Goal: Use online tool/utility: Utilize a website feature to perform a specific function

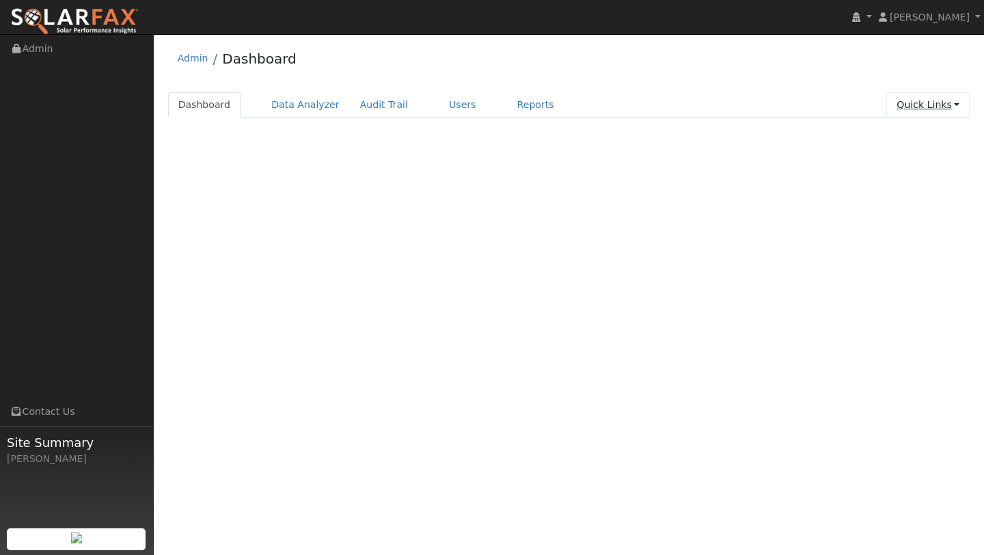
click at [927, 100] on link "Quick Links" at bounding box center [927, 104] width 83 height 25
click at [898, 181] on link "Run a Scenario Report" at bounding box center [900, 182] width 139 height 19
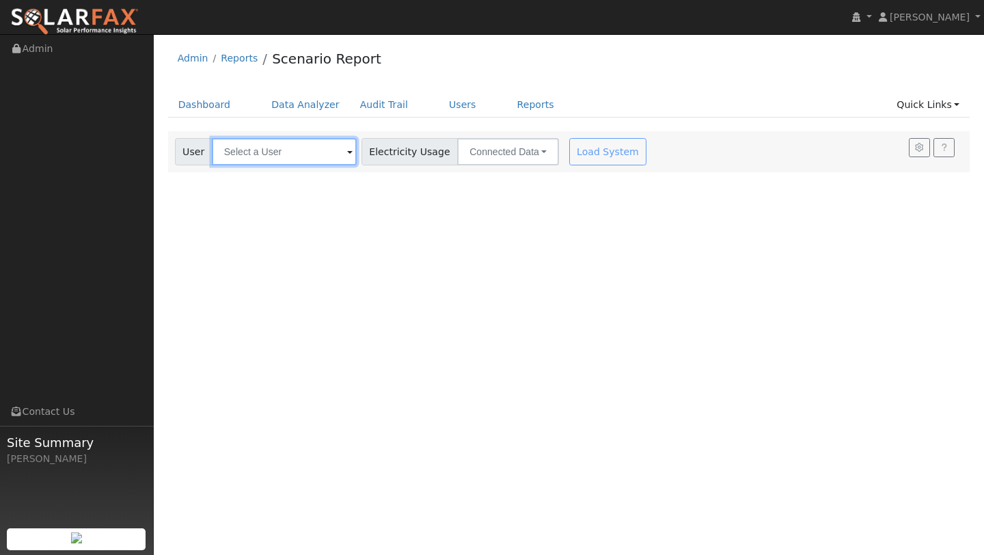
click at [280, 152] on input "text" at bounding box center [284, 151] width 145 height 27
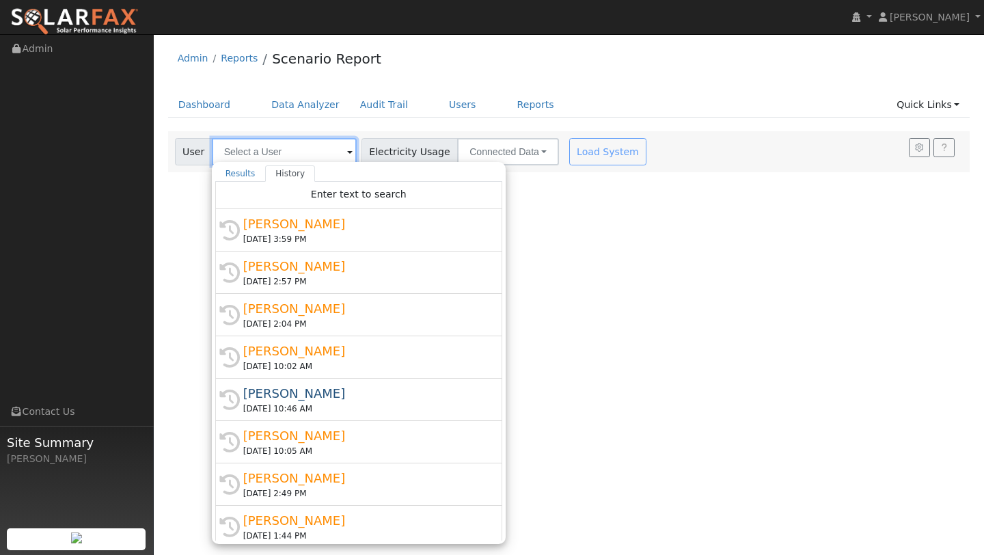
paste input "Meaghan Malaret"
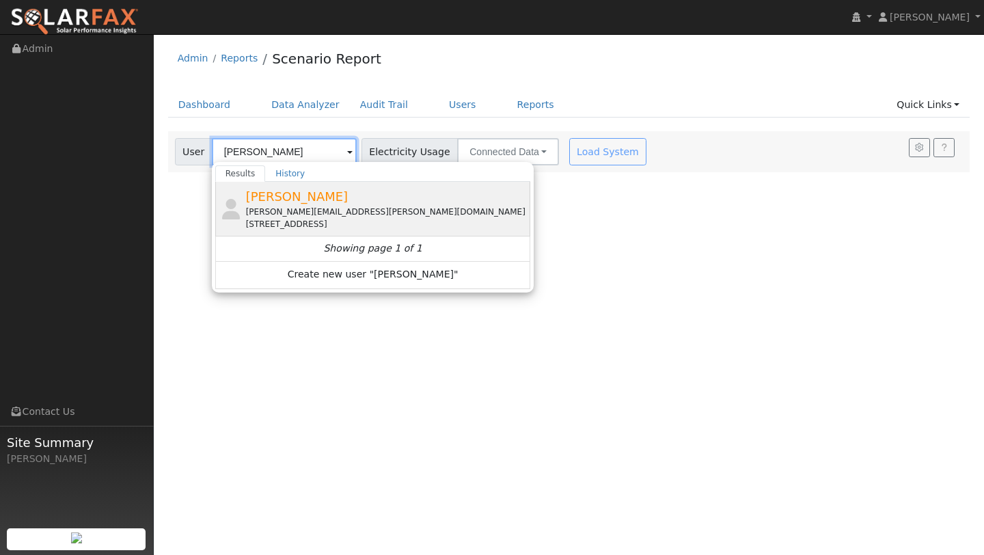
type input "Meaghan Malaret"
click at [318, 195] on span "[PERSON_NAME]" at bounding box center [297, 196] width 102 height 14
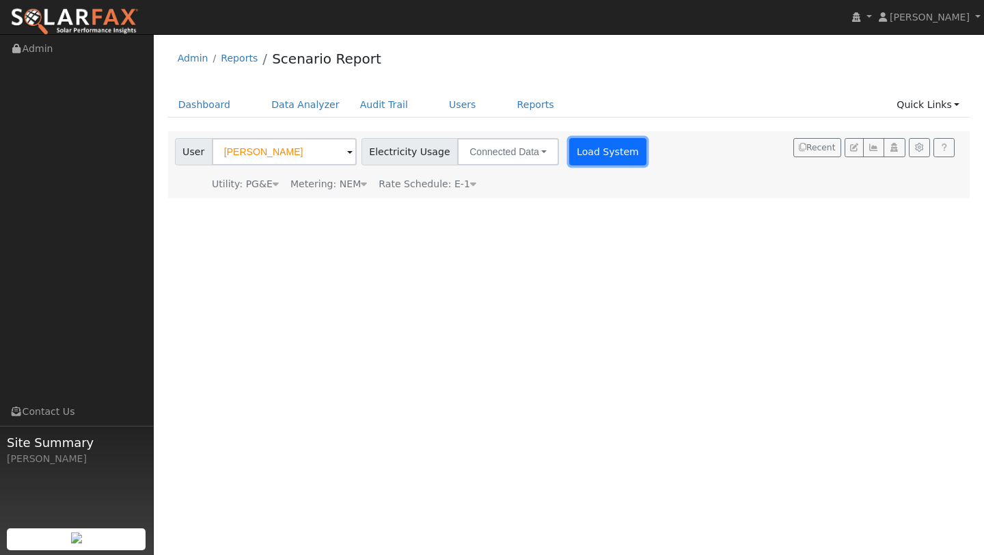
click at [587, 156] on button "Load System" at bounding box center [608, 151] width 78 height 27
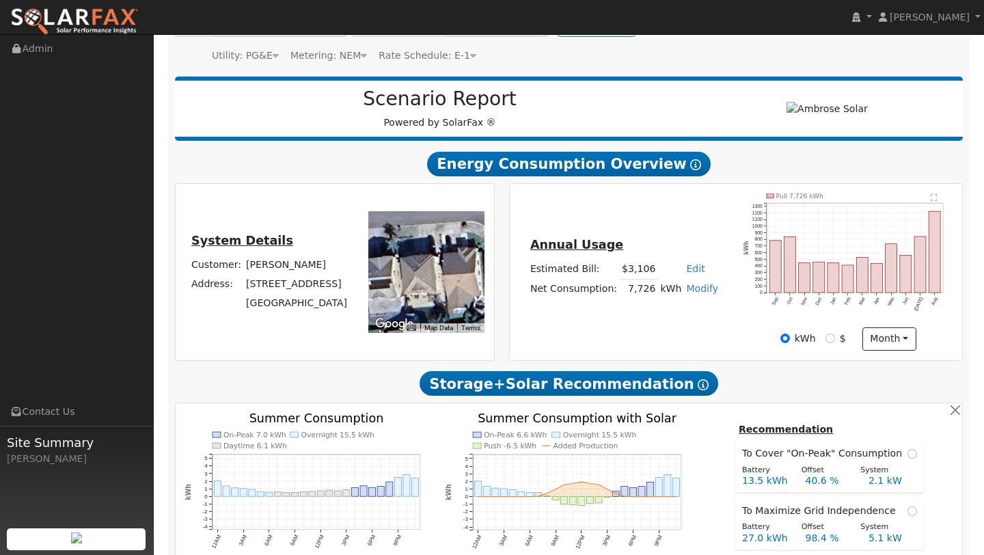
type input "12686"
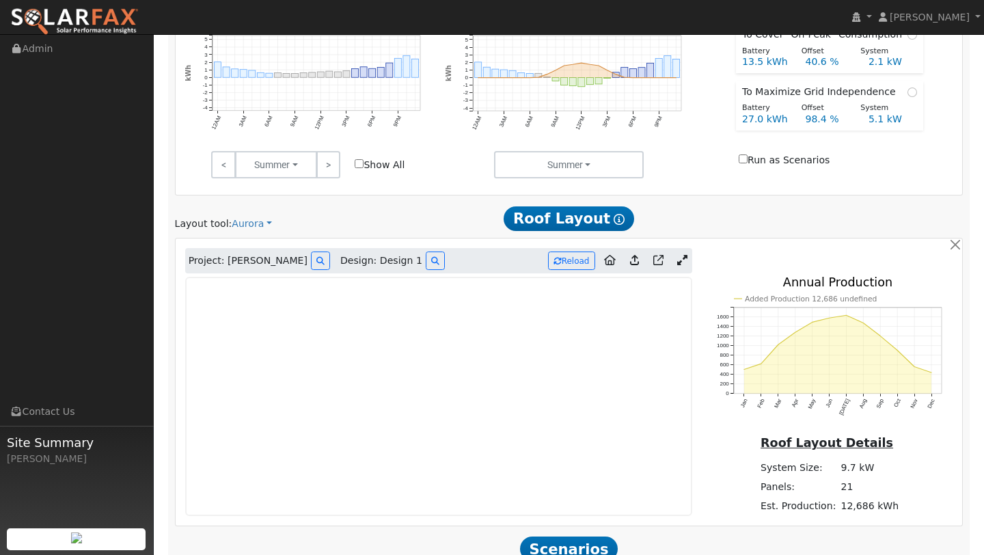
scroll to position [559, 0]
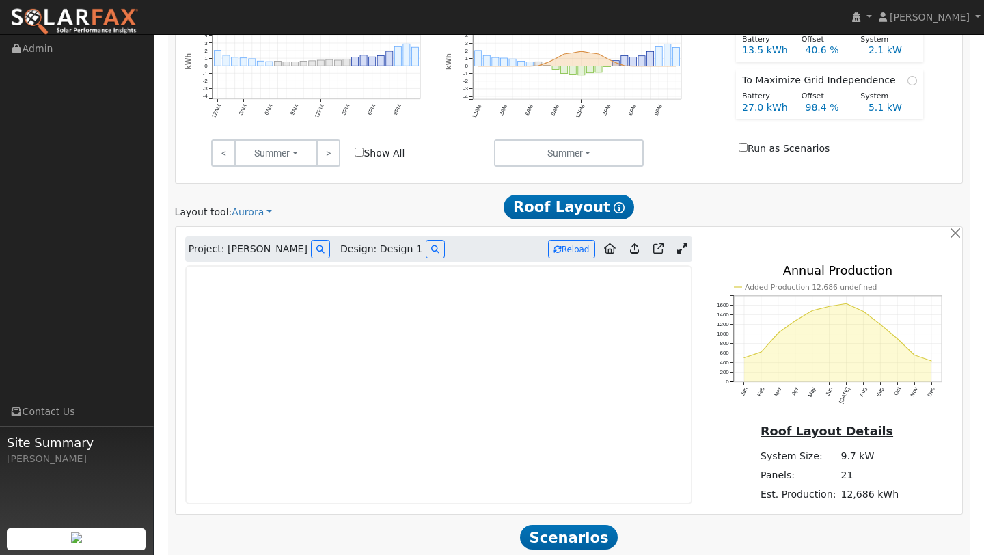
click at [686, 249] on icon at bounding box center [682, 248] width 10 height 10
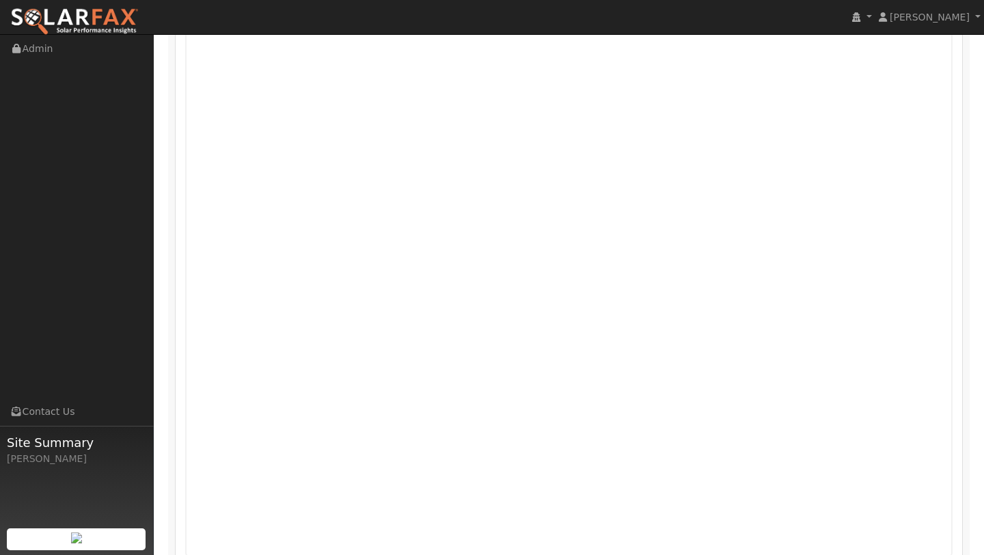
scroll to position [971, 0]
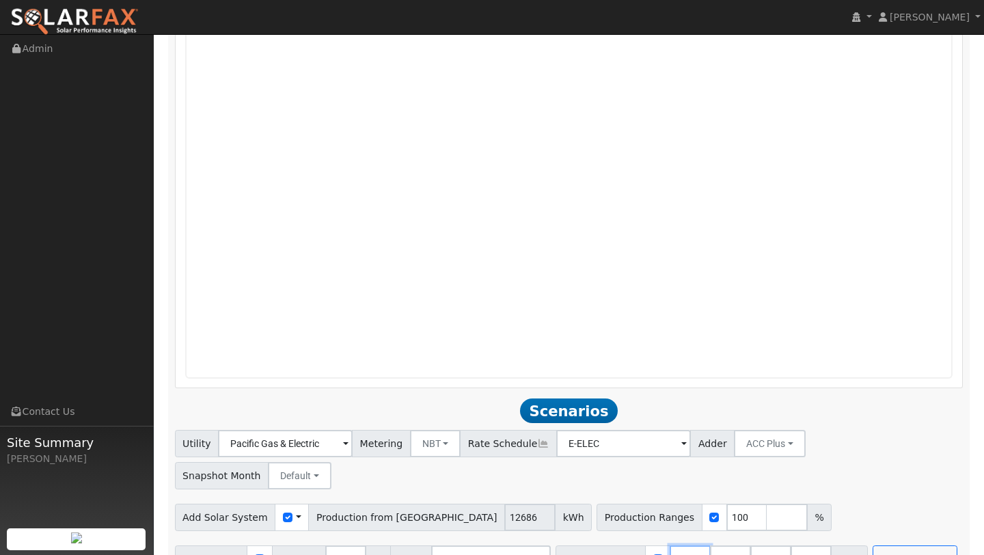
drag, startPoint x: 685, startPoint y: 527, endPoint x: 612, endPoint y: 527, distance: 73.1
click at [612, 545] on div "Battery Ranges 13.5 Overrides Reserve % Mode None None Self Consumption Peak Sa…" at bounding box center [711, 558] width 312 height 27
type input "24.18"
drag, startPoint x: 719, startPoint y: 525, endPoint x: 697, endPoint y: 525, distance: 22.5
click at [697, 545] on div "Battery Ranges 24.18 Overrides Reserve % Mode None None Self Consumption Peak S…" at bounding box center [711, 558] width 312 height 27
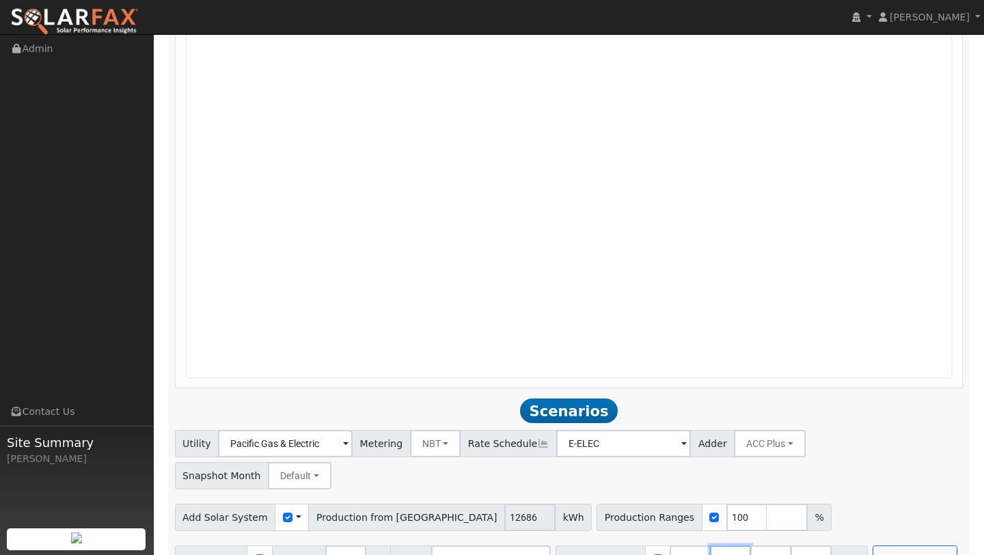
type input "40.5"
drag, startPoint x: 725, startPoint y: 523, endPoint x: 680, endPoint y: 523, distance: 45.1
click at [680, 545] on div "Battery Ranges 24.18 Overrides Reserve % Mode None None Self Consumption Peak S…" at bounding box center [691, 558] width 272 height 27
click at [829, 545] on button "Run Scenarios" at bounding box center [834, 558] width 84 height 27
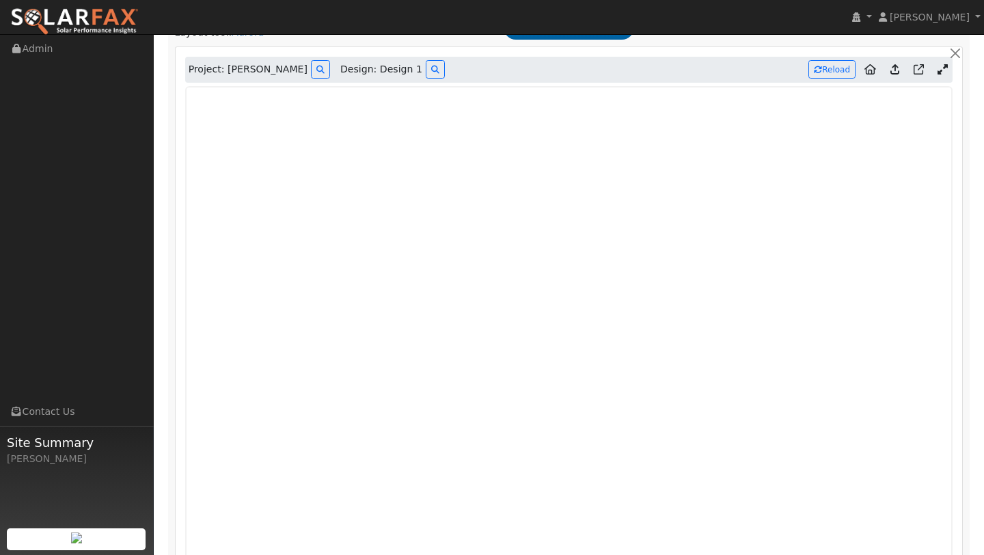
scroll to position [1016, 0]
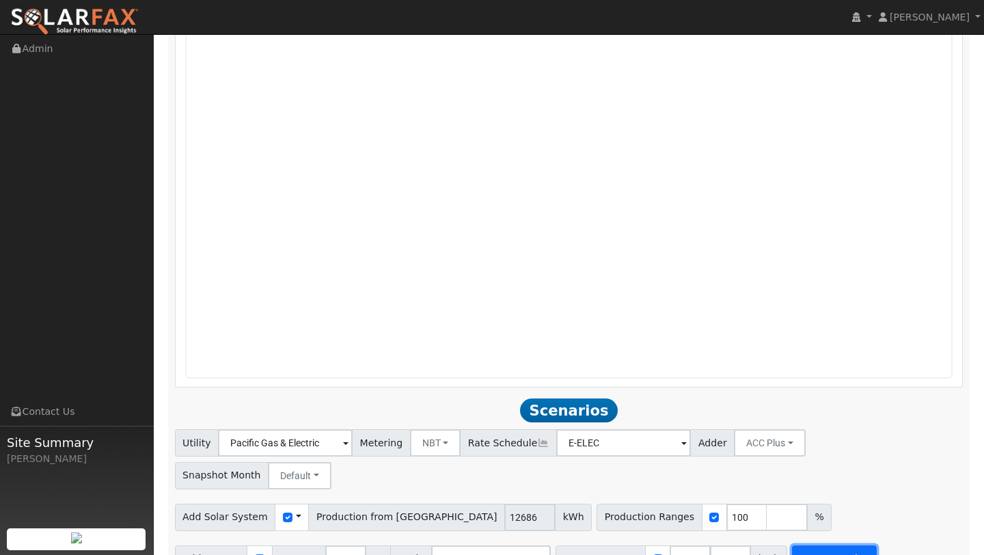
click at [826, 545] on button "Run Scenarios" at bounding box center [834, 558] width 84 height 27
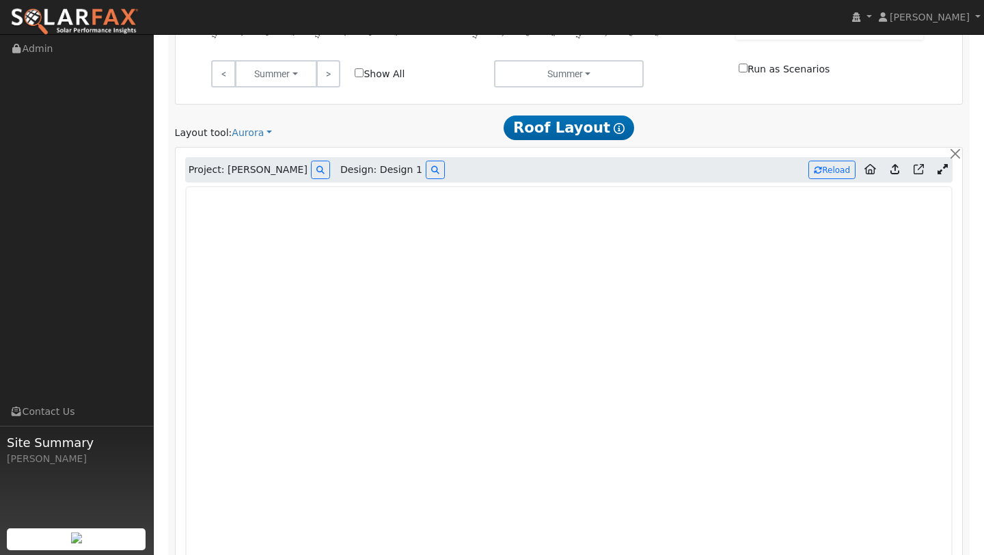
scroll to position [635, 0]
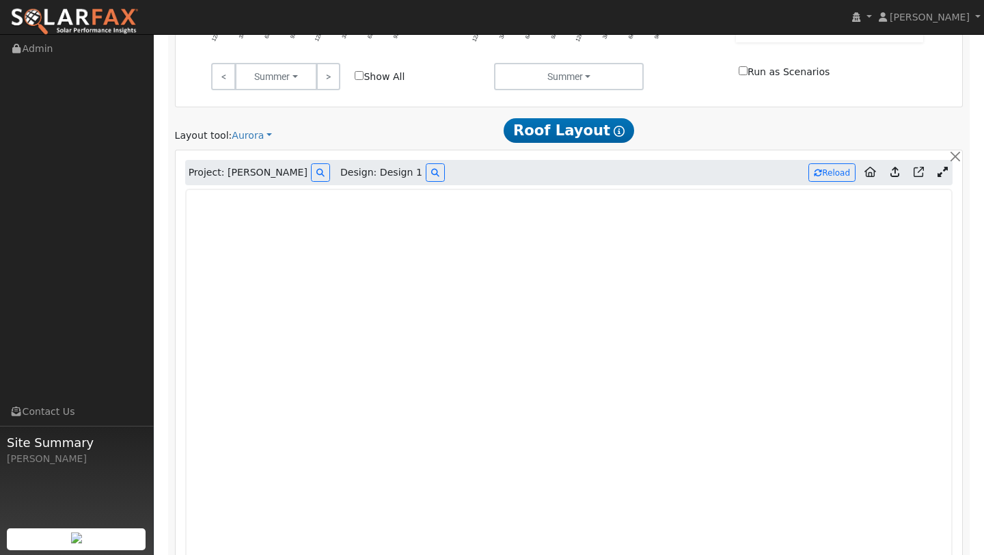
click at [836, 163] on div "Project: Meaghan Malaret Design: Design 1 Reload" at bounding box center [569, 173] width 768 height 26
click at [833, 171] on button "Reload" at bounding box center [831, 172] width 47 height 18
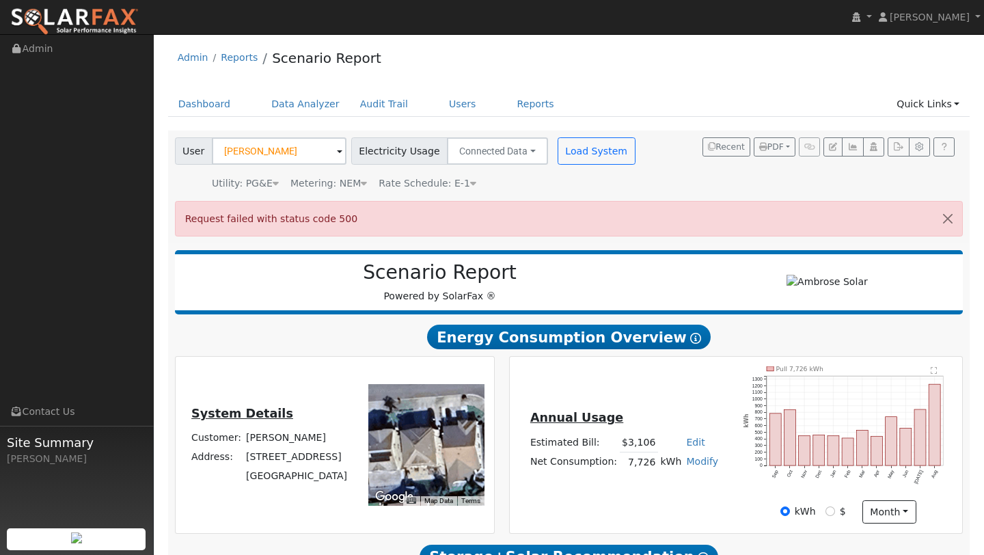
scroll to position [0, 0]
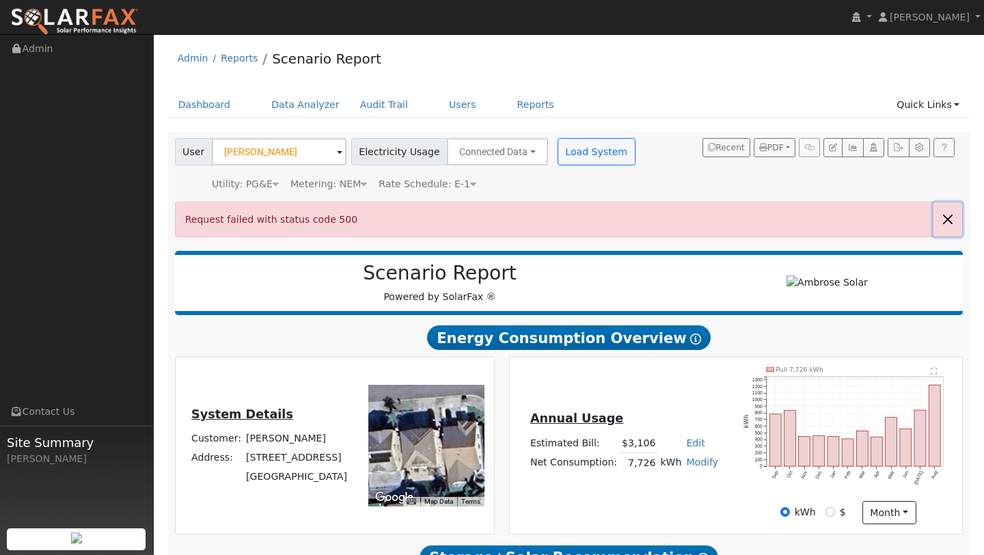
click at [949, 220] on button "button" at bounding box center [947, 218] width 29 height 33
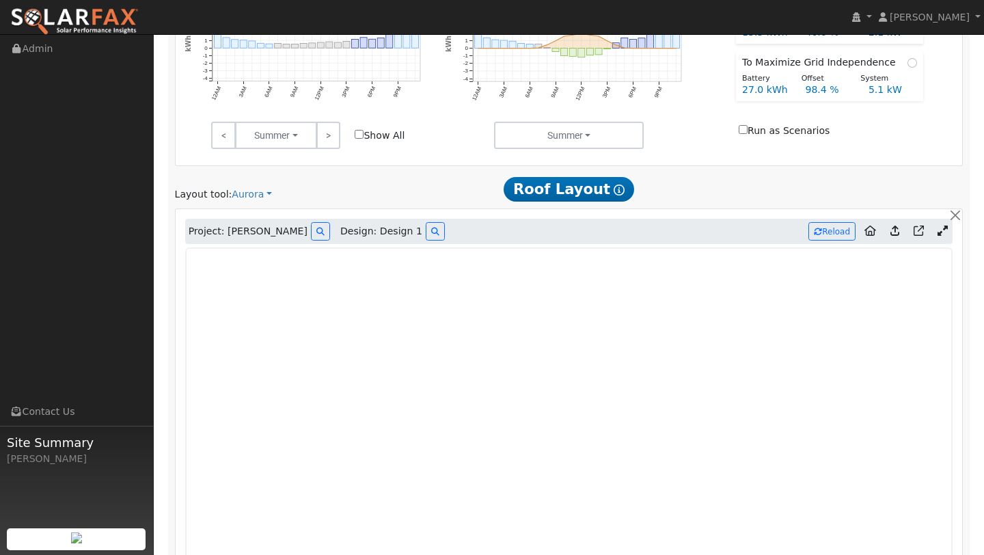
scroll to position [971, 0]
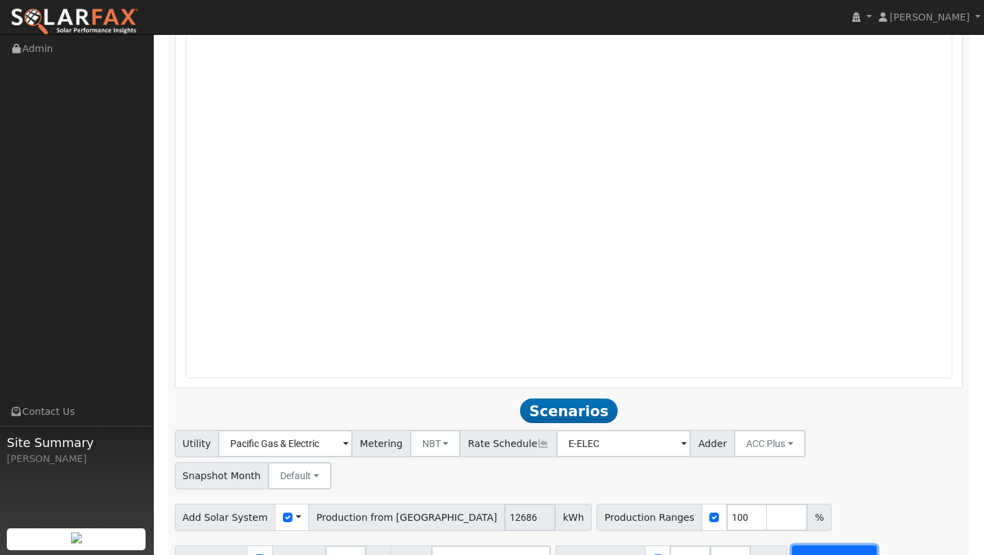
click at [817, 545] on button "Run Scenarios" at bounding box center [834, 558] width 84 height 27
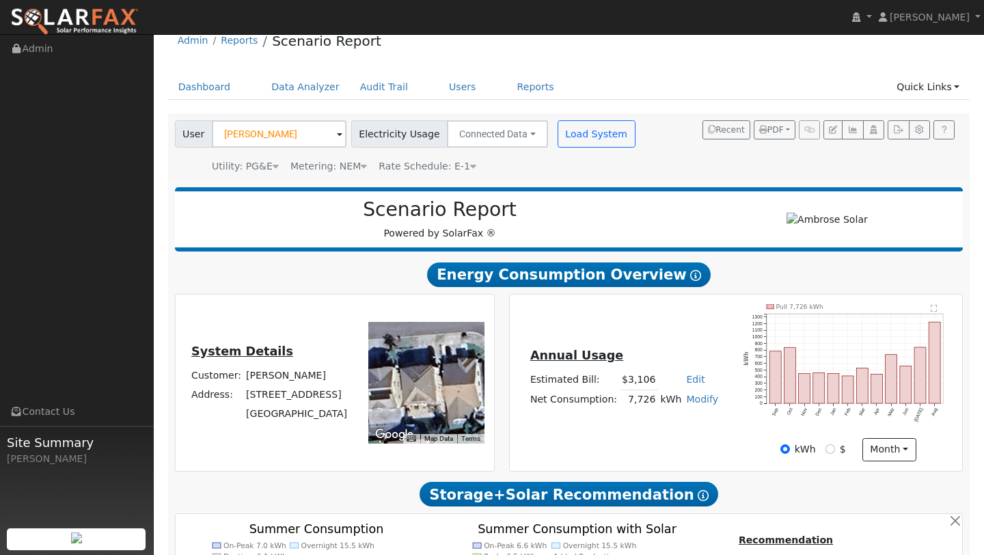
scroll to position [0, 0]
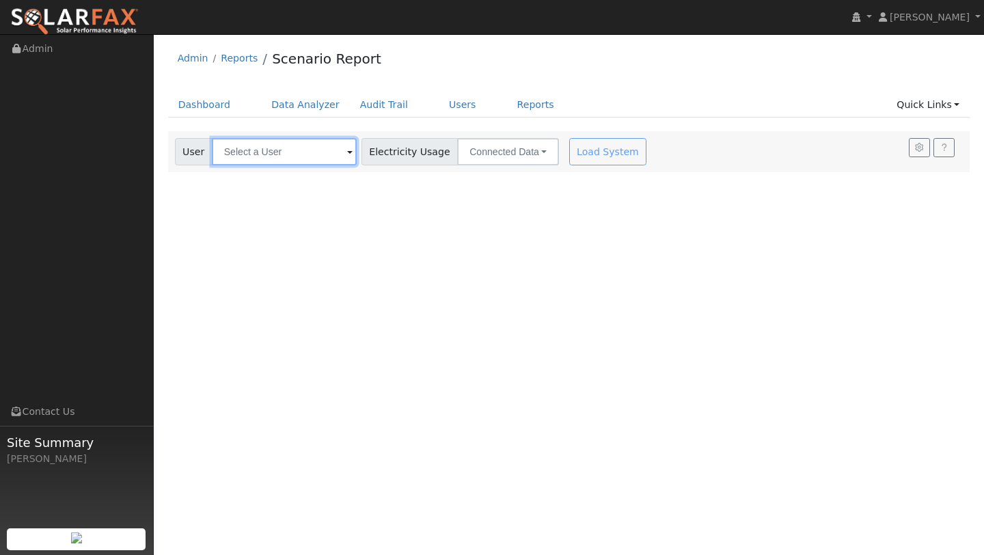
click at [265, 149] on input "text" at bounding box center [284, 151] width 145 height 27
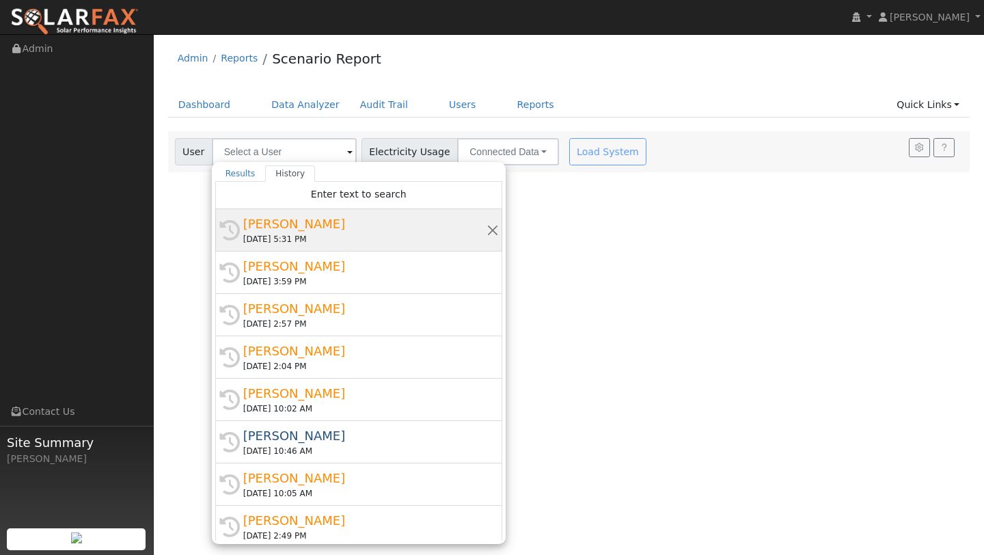
click at [312, 225] on div "[PERSON_NAME]" at bounding box center [364, 223] width 243 height 18
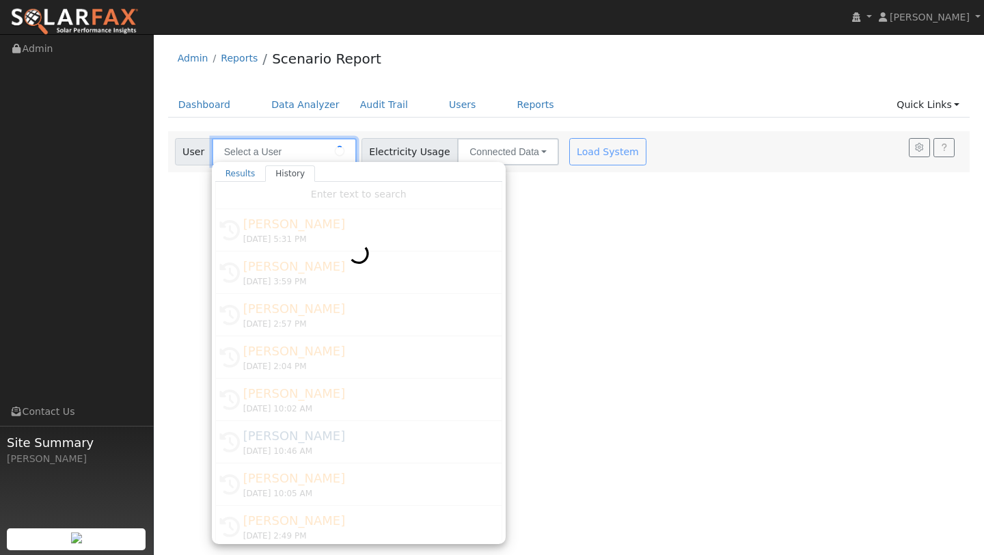
type input "[PERSON_NAME]"
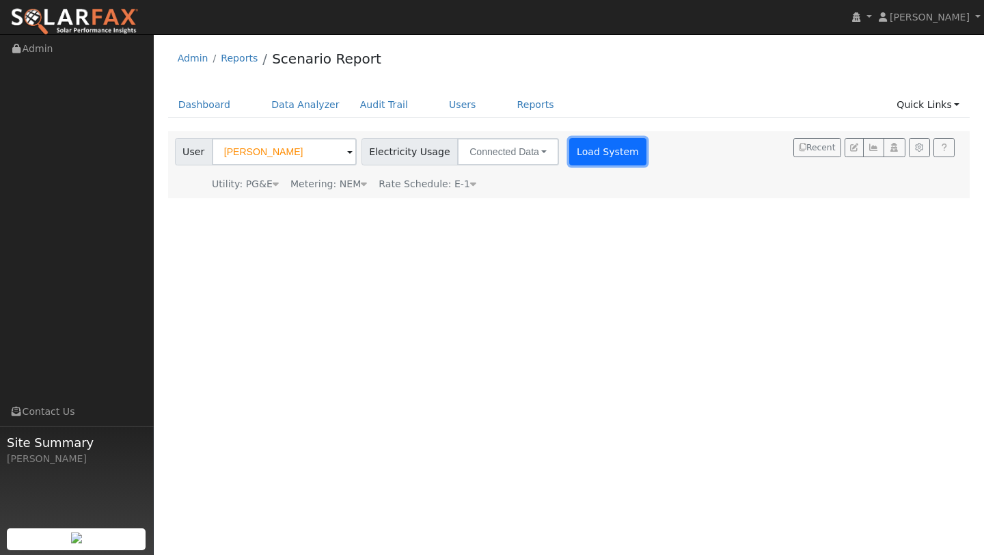
click at [585, 146] on button "Load System" at bounding box center [608, 151] width 78 height 27
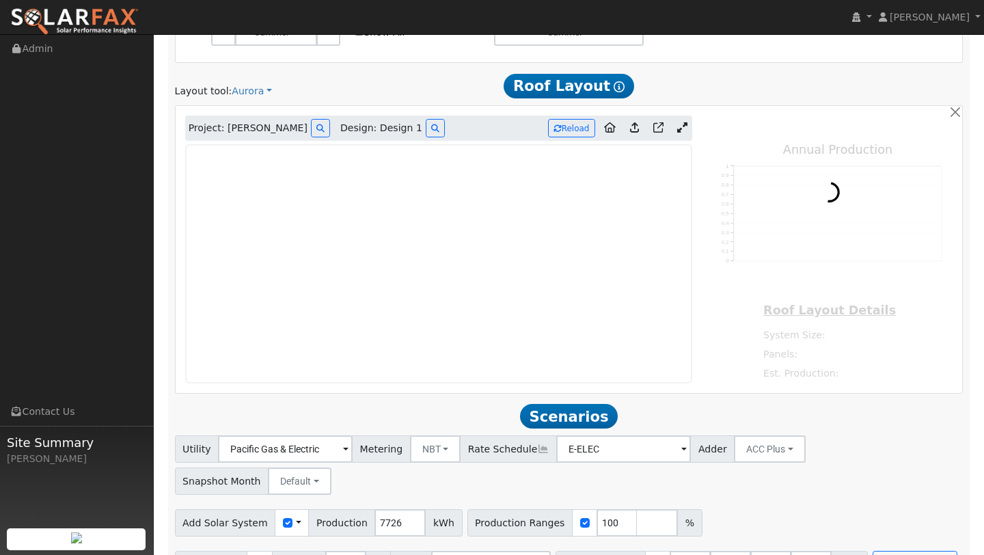
scroll to position [678, 0]
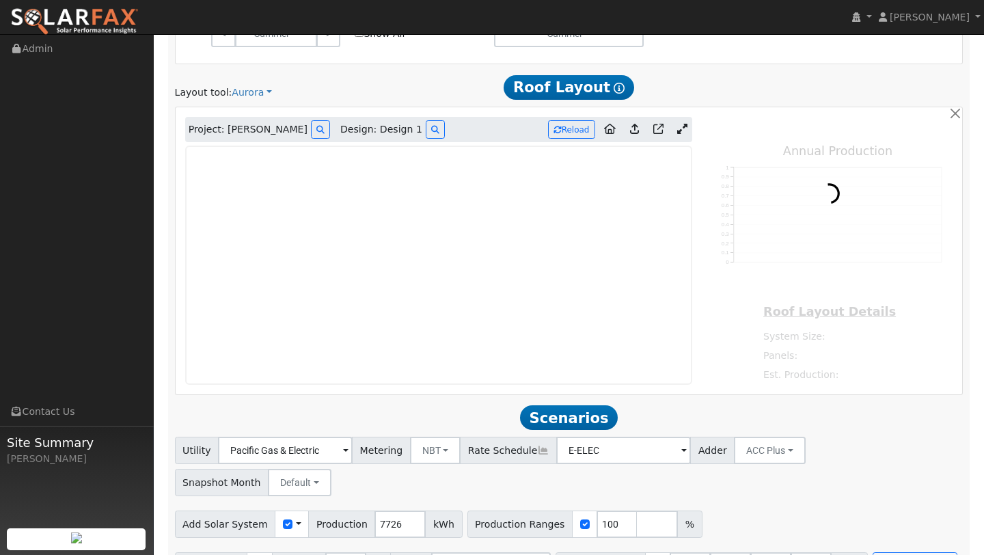
type input "12686"
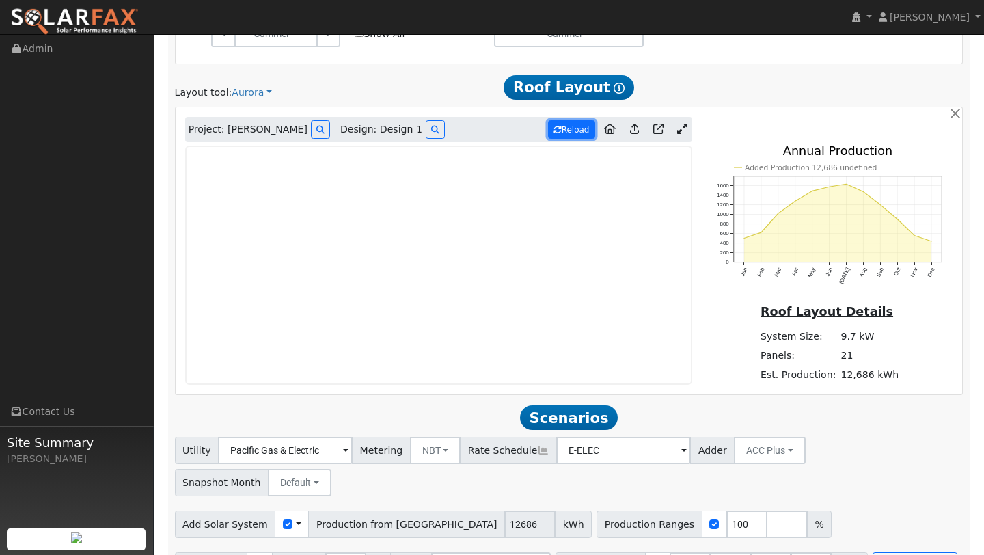
click at [569, 129] on button "Reload" at bounding box center [571, 129] width 47 height 18
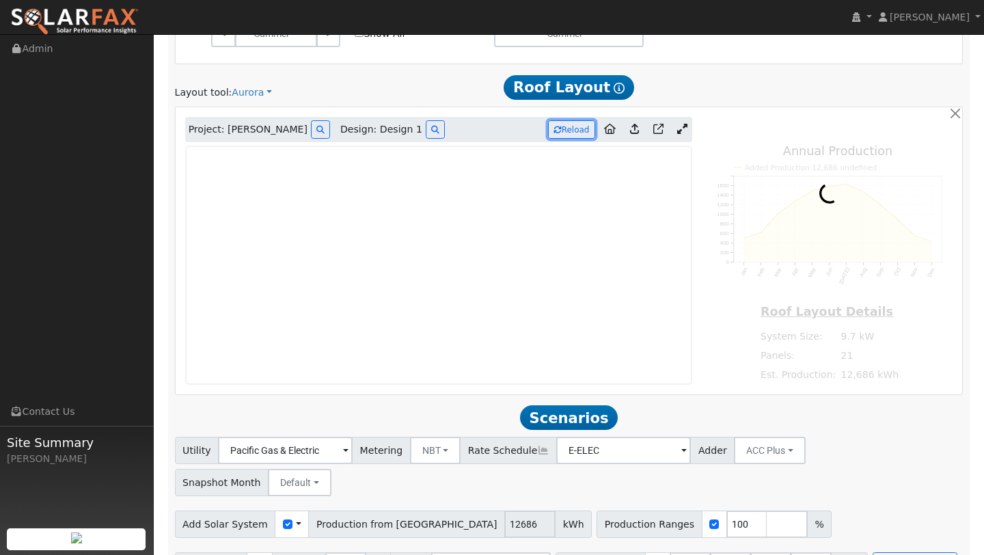
scroll to position [685, 0]
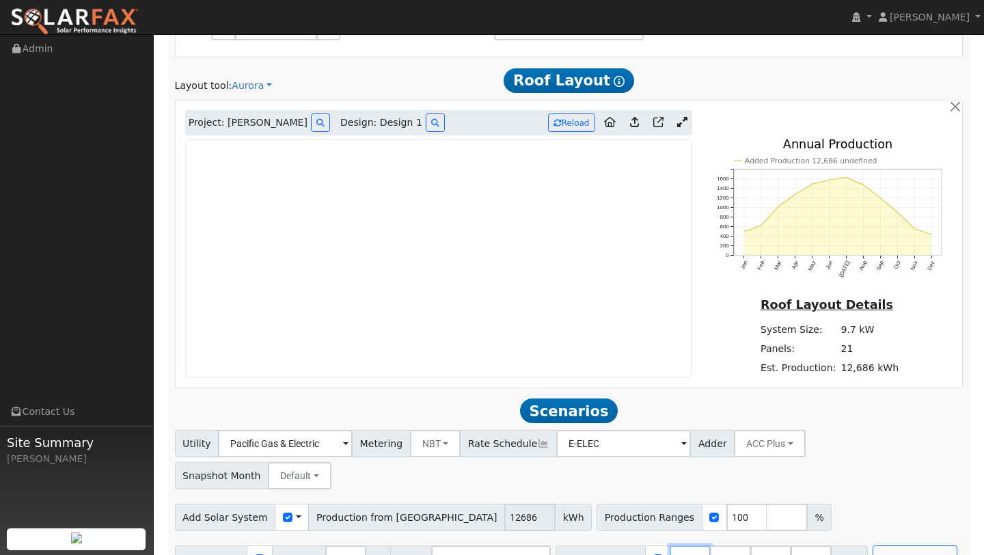
drag, startPoint x: 683, startPoint y: 523, endPoint x: 638, endPoint y: 523, distance: 45.1
click at [640, 545] on div "Battery Ranges 13.5 Overrides Reserve % Mode None None Self Consumption Peak Sa…" at bounding box center [711, 558] width 312 height 27
type input "24.18"
drag, startPoint x: 718, startPoint y: 529, endPoint x: 686, endPoint y: 522, distance: 32.0
click at [710, 545] on input "27" at bounding box center [730, 558] width 41 height 27
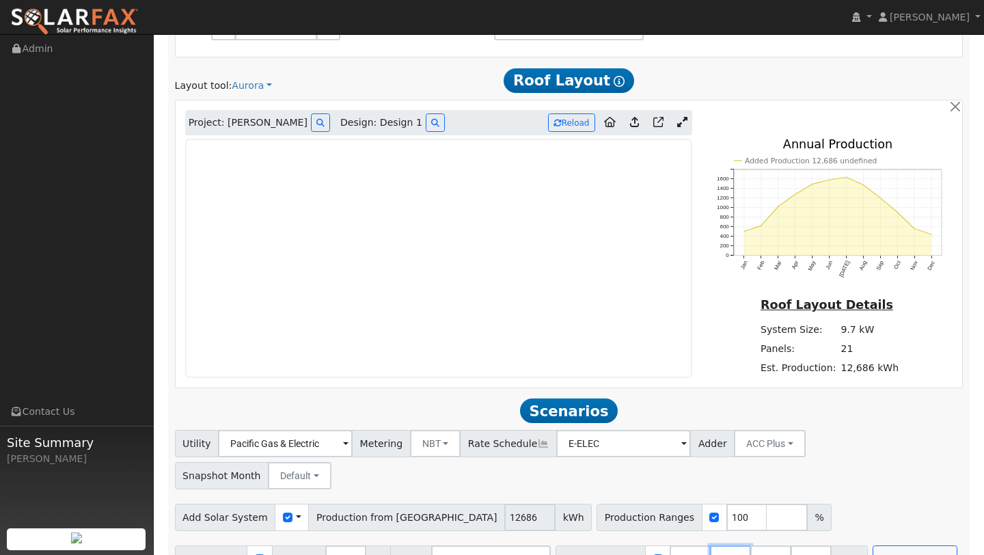
type input "0"
type input "24.18"
drag, startPoint x: 766, startPoint y: 527, endPoint x: 728, endPoint y: 527, distance: 37.6
click at [750, 545] on input "40.5" at bounding box center [770, 558] width 41 height 27
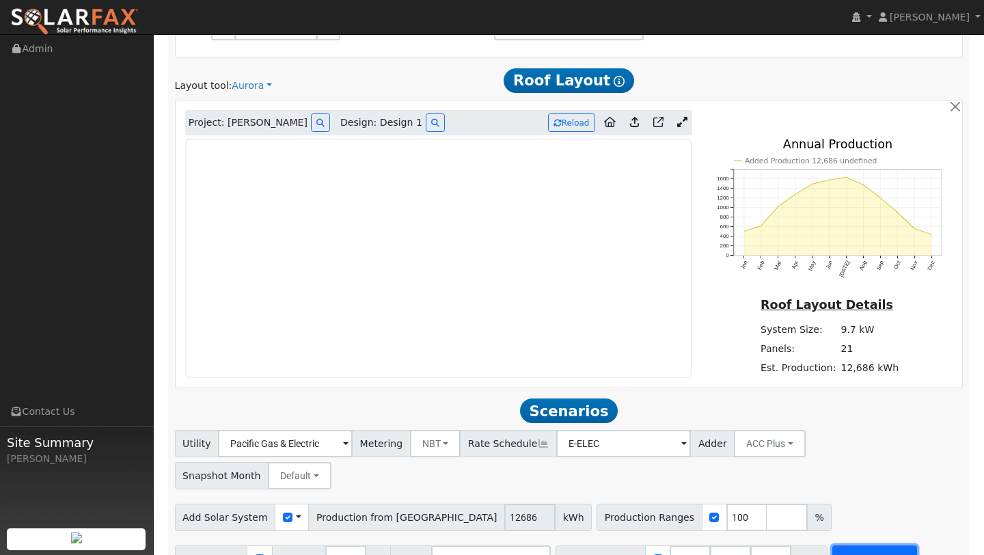
click at [846, 545] on button "Run Scenarios" at bounding box center [874, 558] width 84 height 27
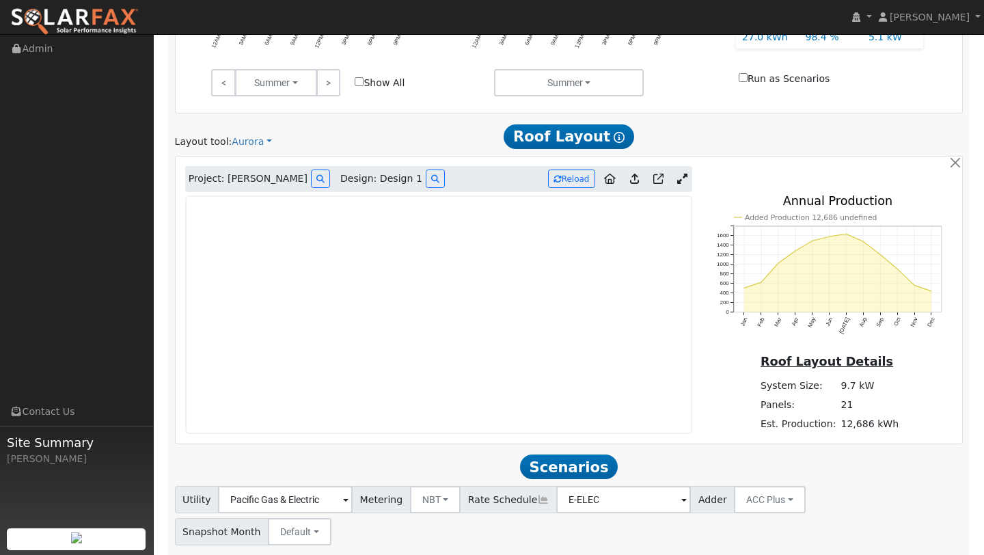
scroll to position [730, 0]
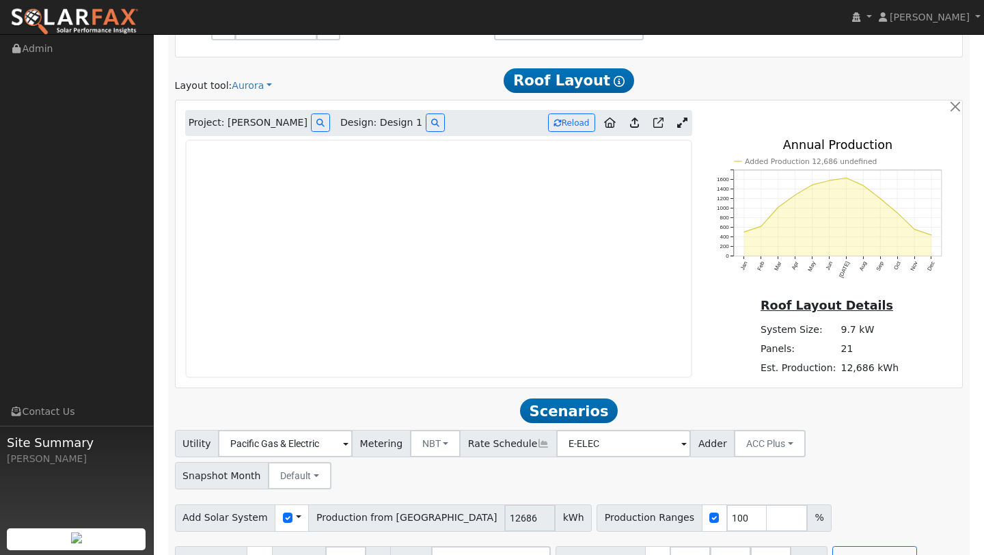
click at [682, 125] on icon at bounding box center [682, 122] width 10 height 10
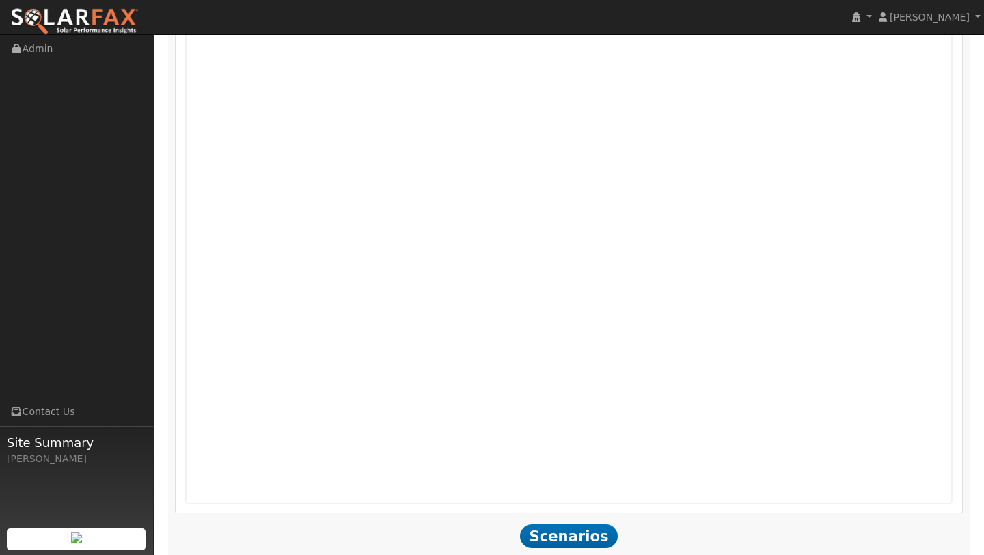
scroll to position [900, 0]
